Goal: Transaction & Acquisition: Purchase product/service

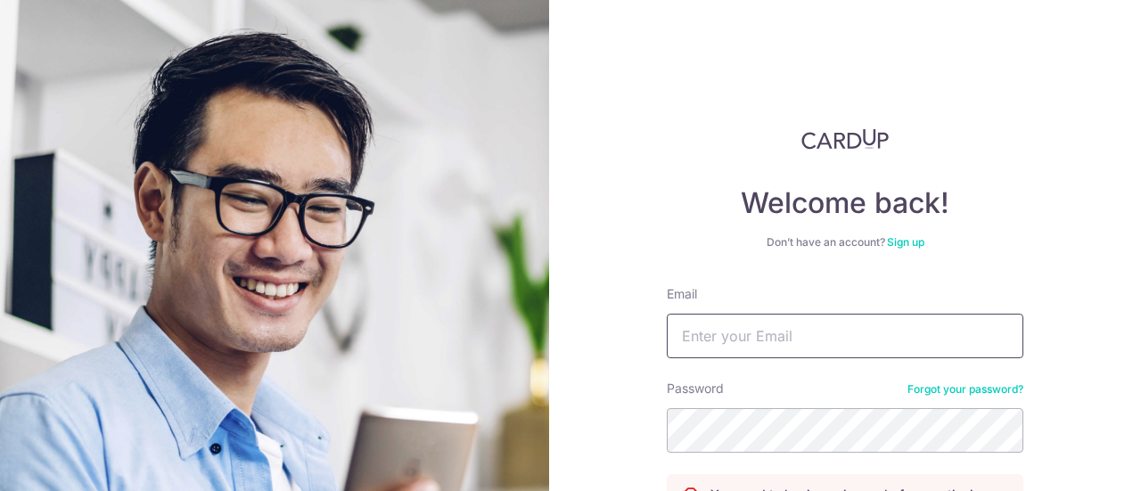
click at [838, 340] on input "Email" at bounding box center [845, 336] width 357 height 45
type input "beelan57@gmail.com"
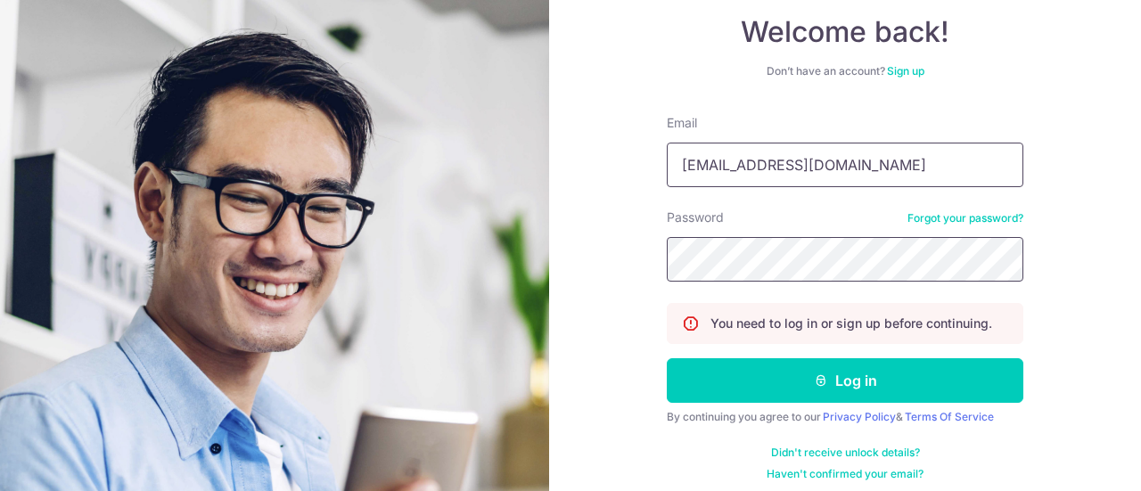
scroll to position [181, 0]
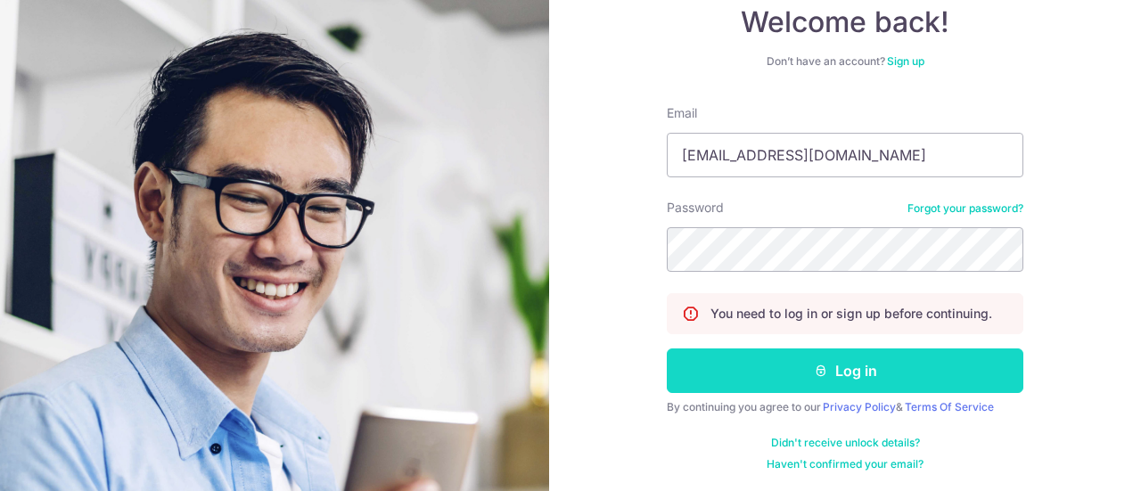
click at [851, 370] on button "Log in" at bounding box center [845, 371] width 357 height 45
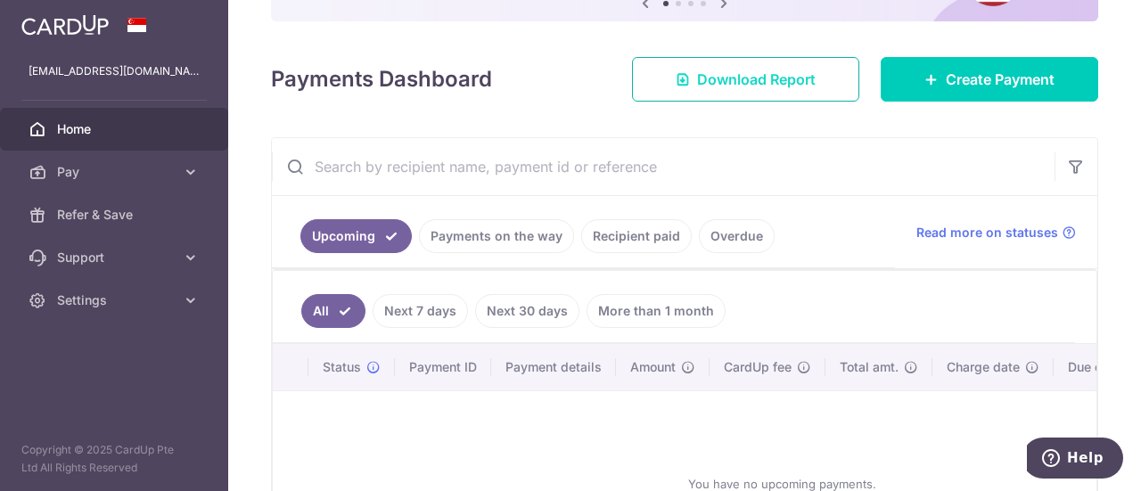
scroll to position [267, 0]
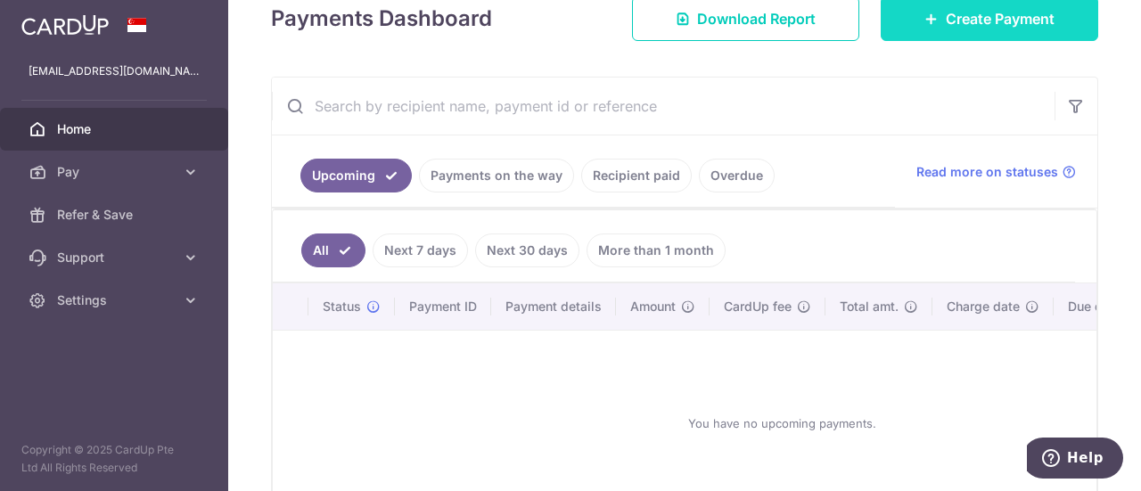
click at [919, 26] on link "Create Payment" at bounding box center [990, 18] width 218 height 45
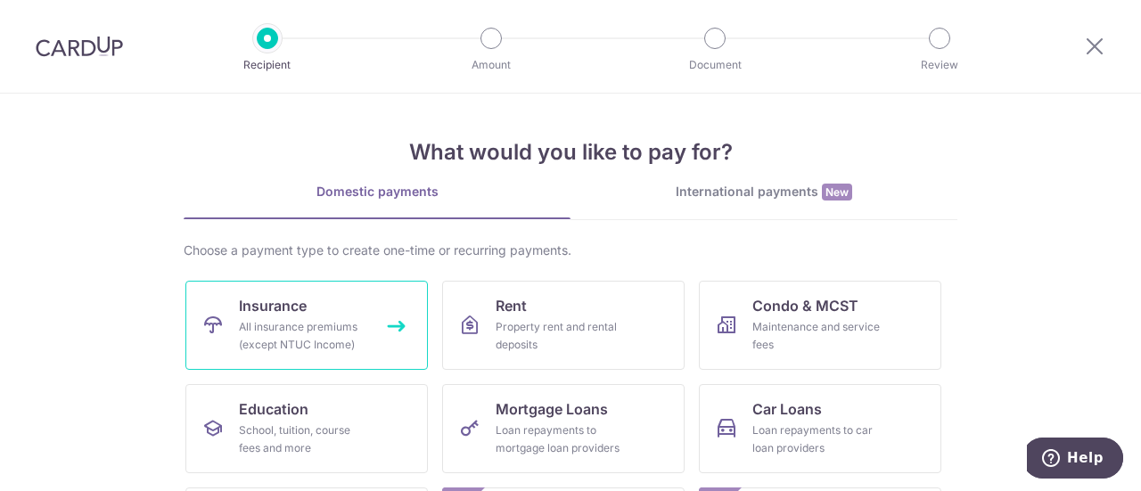
click at [371, 308] on link "Insurance All insurance premiums (except NTUC Income)" at bounding box center [306, 325] width 243 height 89
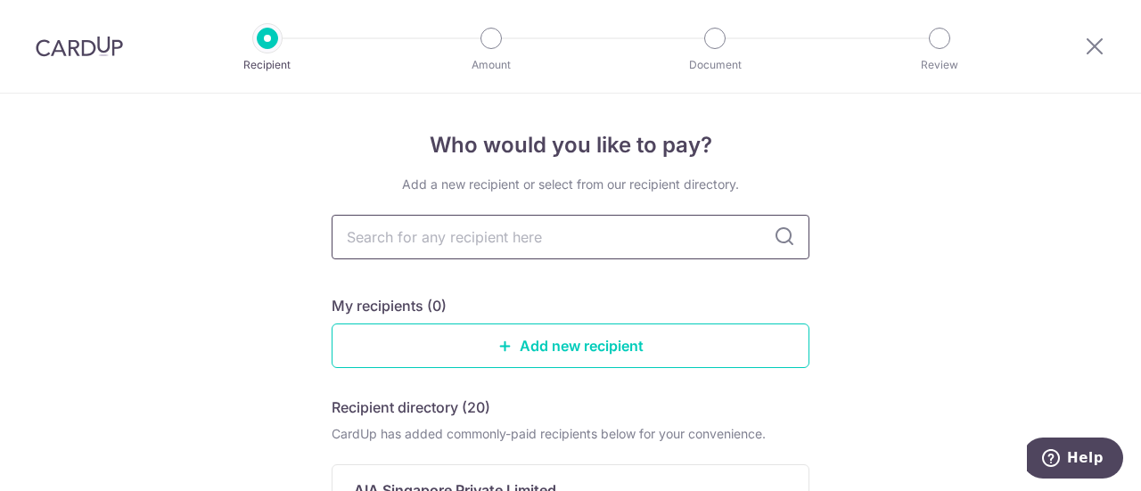
click at [651, 246] on input "text" at bounding box center [571, 237] width 478 height 45
type input "grest"
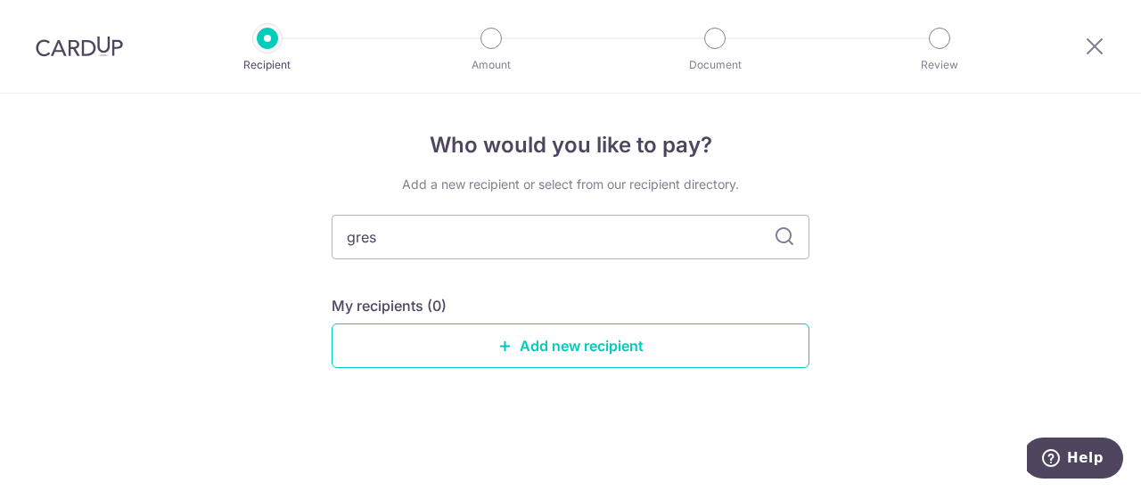
type input "gre"
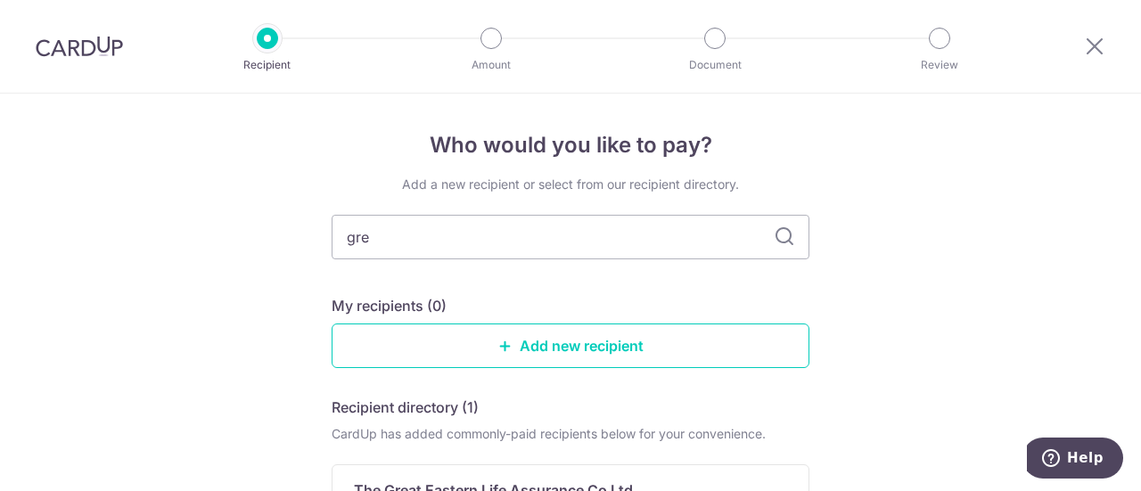
type input "grea"
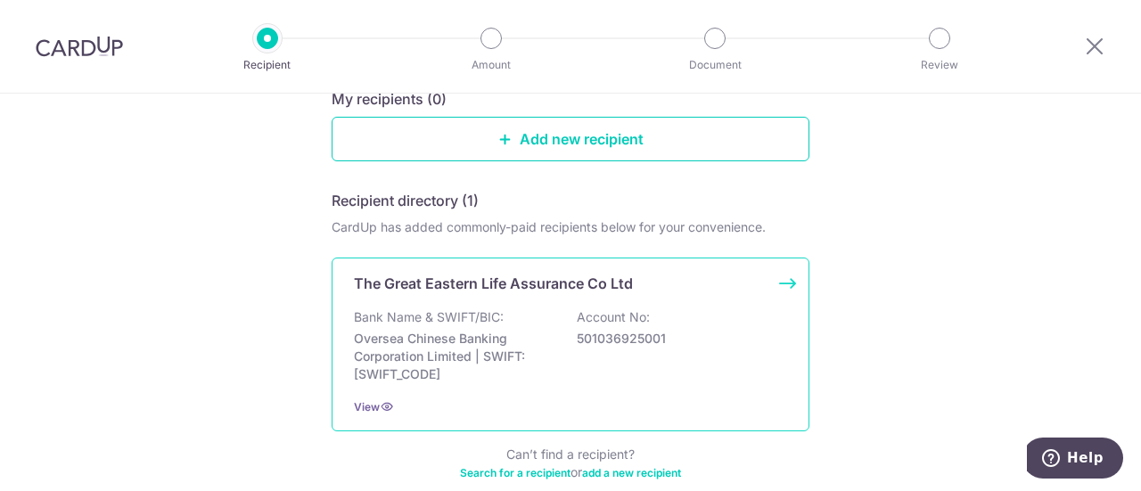
scroll to position [178, 0]
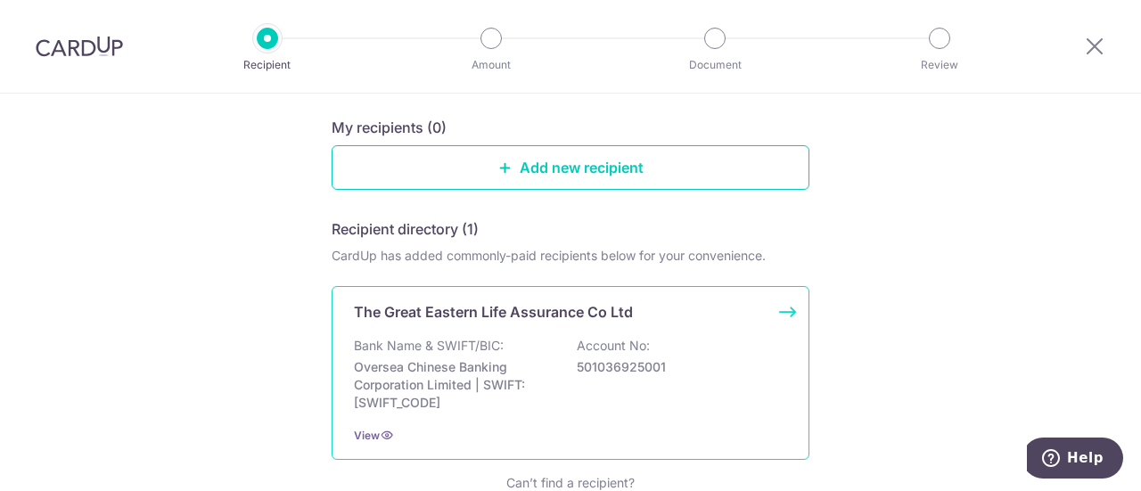
click at [625, 385] on div "Bank Name & SWIFT/BIC: Oversea Chinese Banking Corporation Limited | SWIFT: OCB…" at bounding box center [570, 374] width 433 height 75
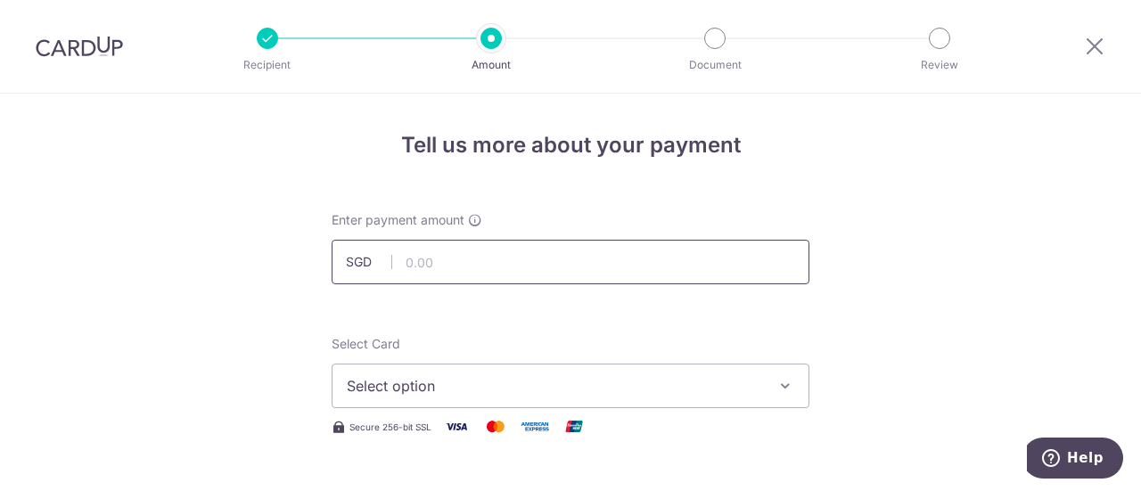
click at [558, 263] on input "text" at bounding box center [571, 262] width 478 height 45
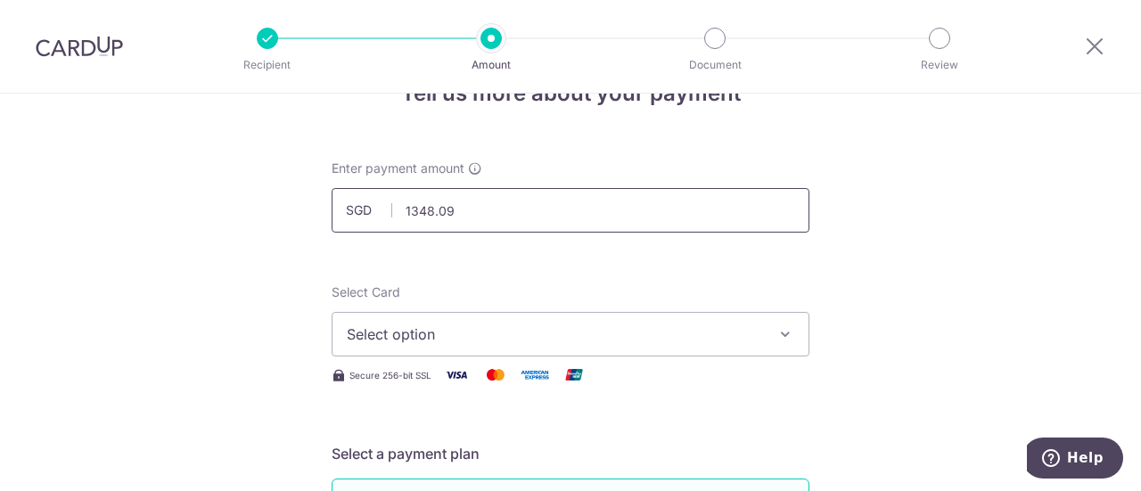
scroll to position [89, 0]
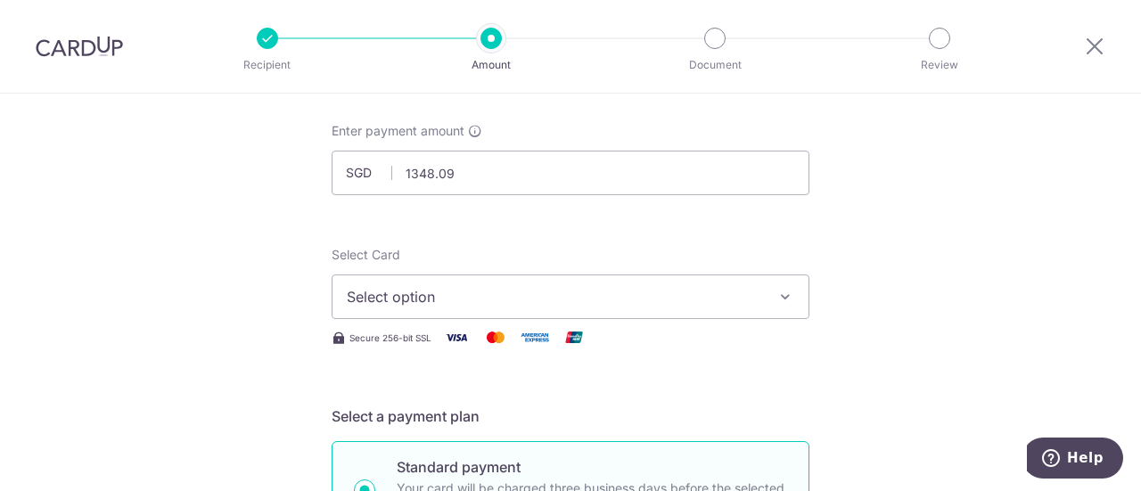
type input "1,348.09"
click at [595, 292] on span "Select option" at bounding box center [554, 296] width 415 height 21
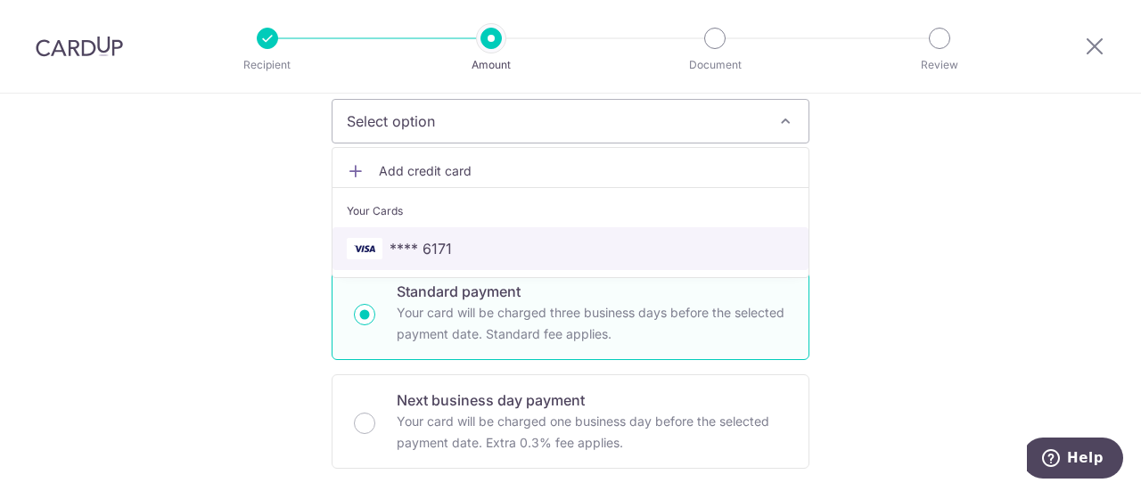
scroll to position [267, 0]
click at [476, 243] on span "**** 6171" at bounding box center [571, 245] width 448 height 21
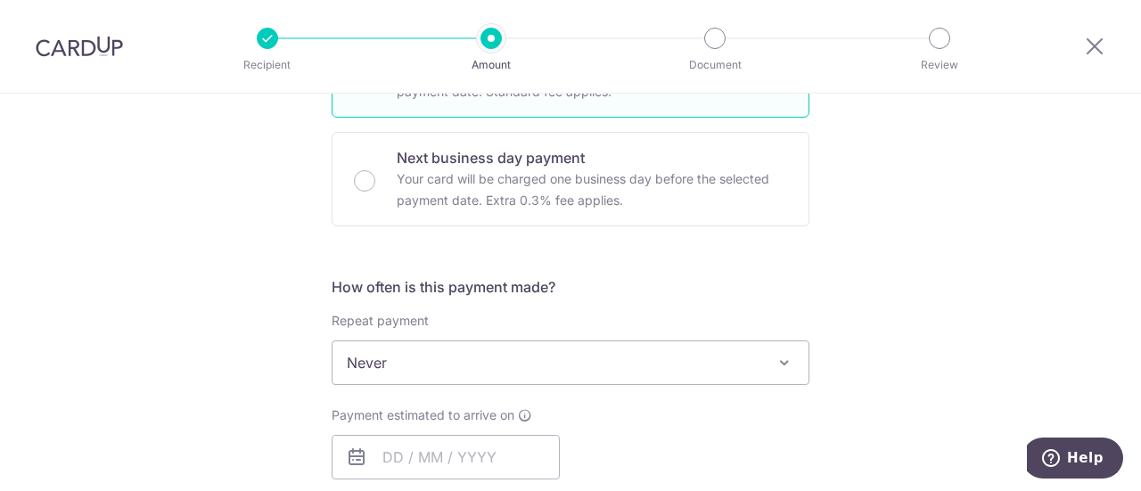
scroll to position [624, 0]
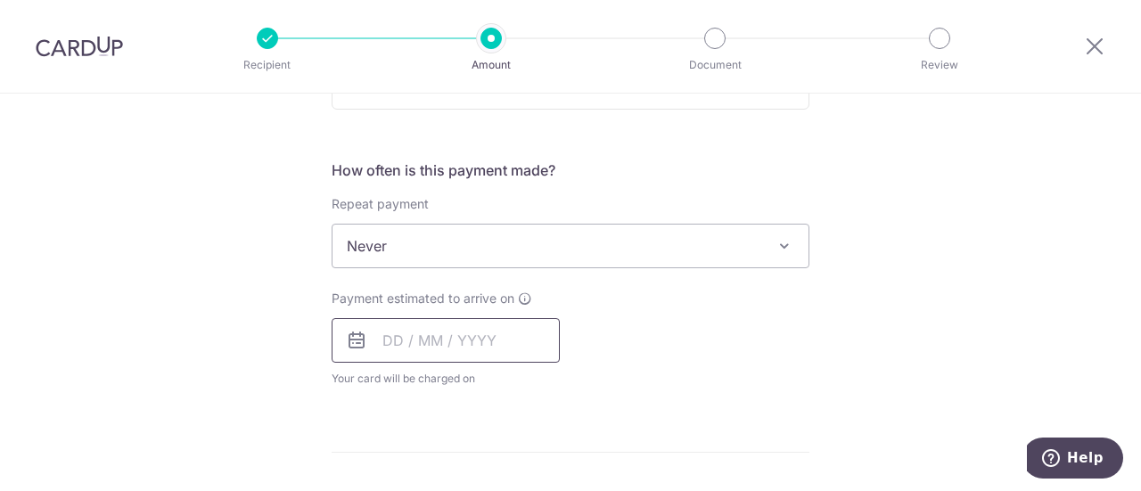
click at [499, 334] on input "text" at bounding box center [446, 340] width 228 height 45
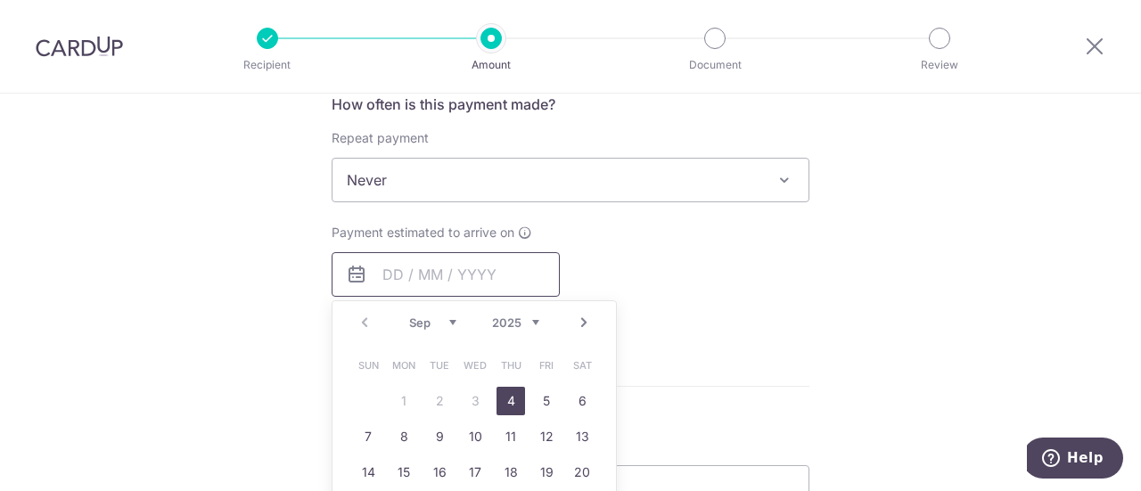
scroll to position [802, 0]
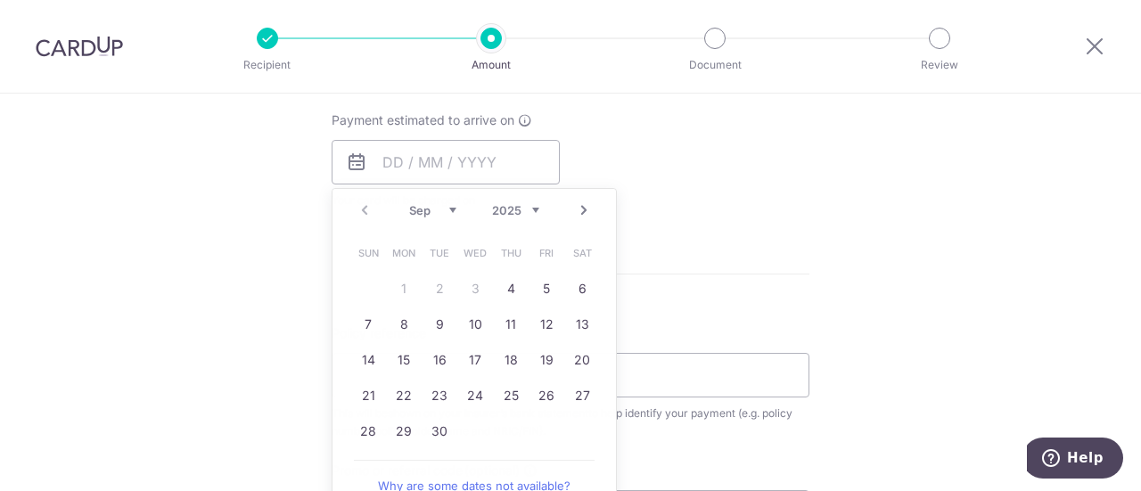
click at [61, 45] on img at bounding box center [79, 46] width 87 height 21
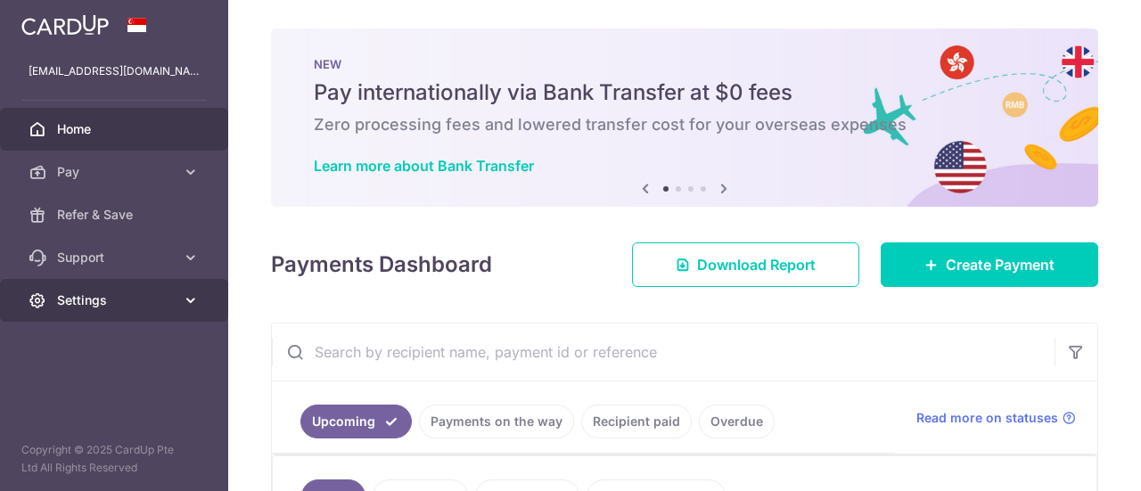
click at [86, 316] on link "Settings" at bounding box center [114, 300] width 228 height 43
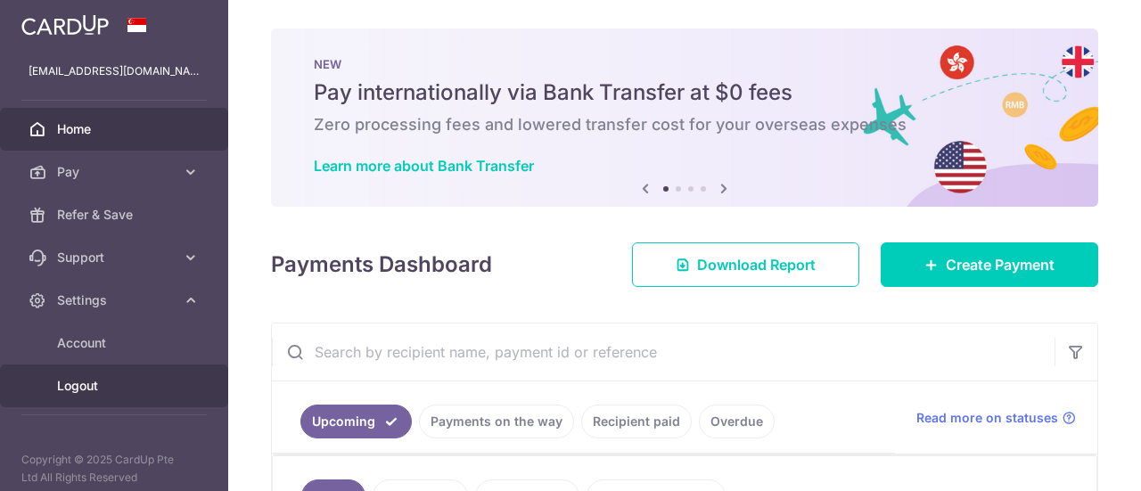
click at [78, 381] on span "Logout" at bounding box center [116, 386] width 118 height 18
